Goal: Transaction & Acquisition: Subscribe to service/newsletter

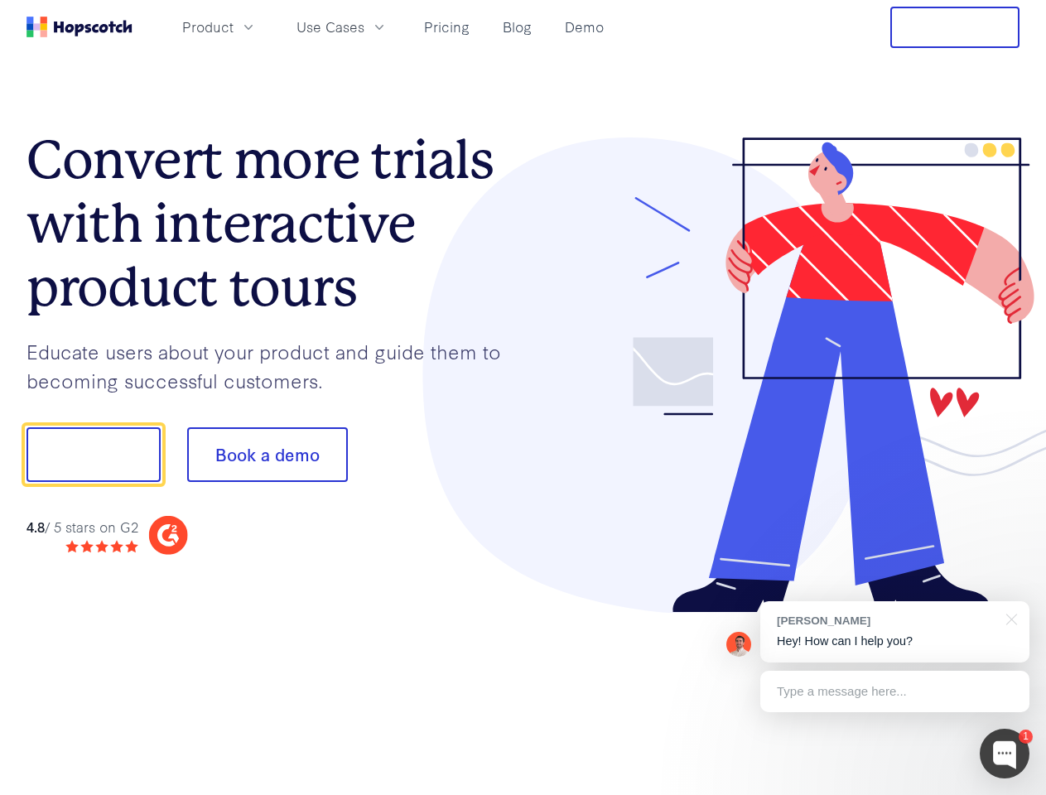
click at [523, 398] on div at bounding box center [771, 375] width 497 height 476
click at [234, 27] on span "Product" at bounding box center [207, 27] width 51 height 21
click at [364, 27] on span "Use Cases" at bounding box center [330, 27] width 68 height 21
click at [955, 27] on button "Free Trial" at bounding box center [954, 27] width 129 height 41
click at [93, 455] on button "Show me!" at bounding box center [94, 454] width 134 height 55
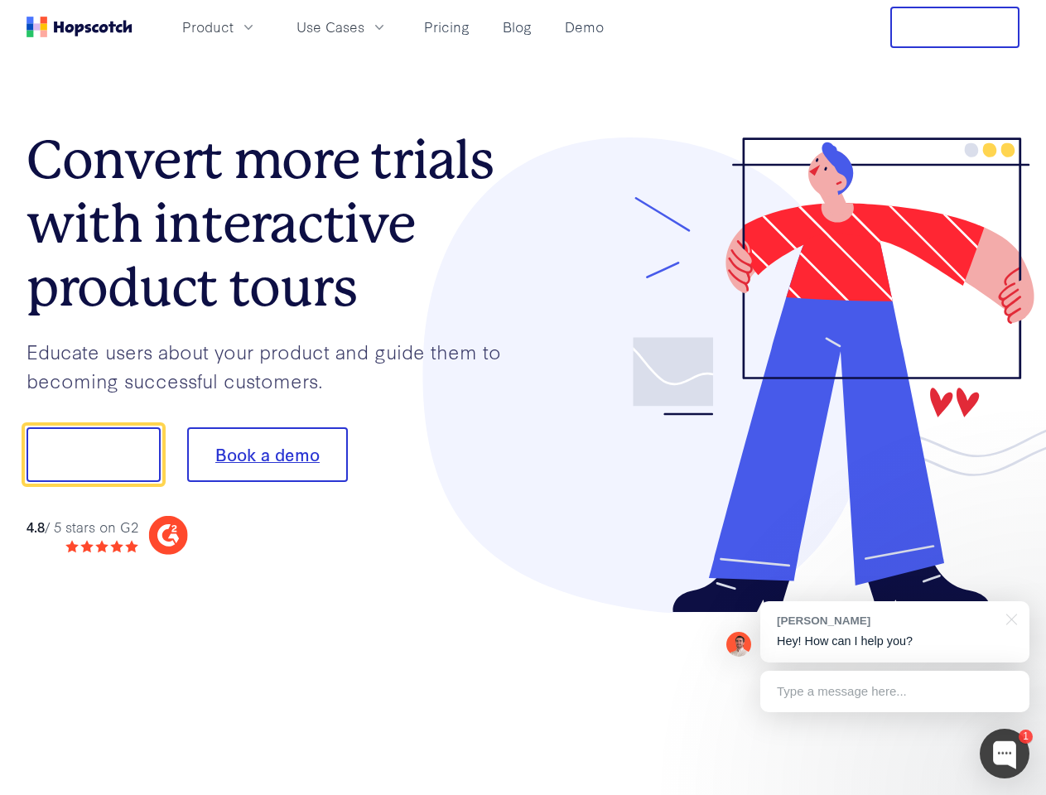
click at [267, 455] on button "Book a demo" at bounding box center [267, 454] width 161 height 55
click at [1005, 754] on div at bounding box center [1005, 754] width 50 height 50
click at [894, 632] on div "[PERSON_NAME] Hey! How can I help you?" at bounding box center [894, 631] width 269 height 61
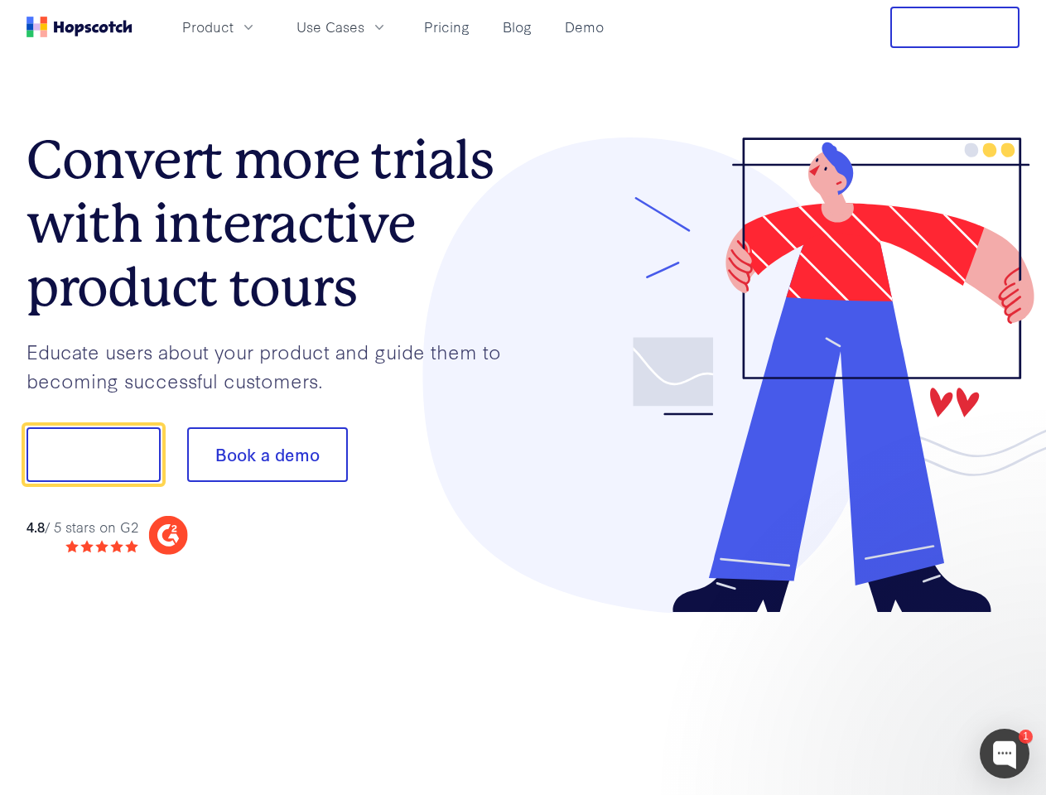
click at [1009, 618] on div at bounding box center [874, 452] width 311 height 552
click at [894, 692] on div at bounding box center [874, 563] width 311 height 330
